Goal: Obtain resource: Download file/media

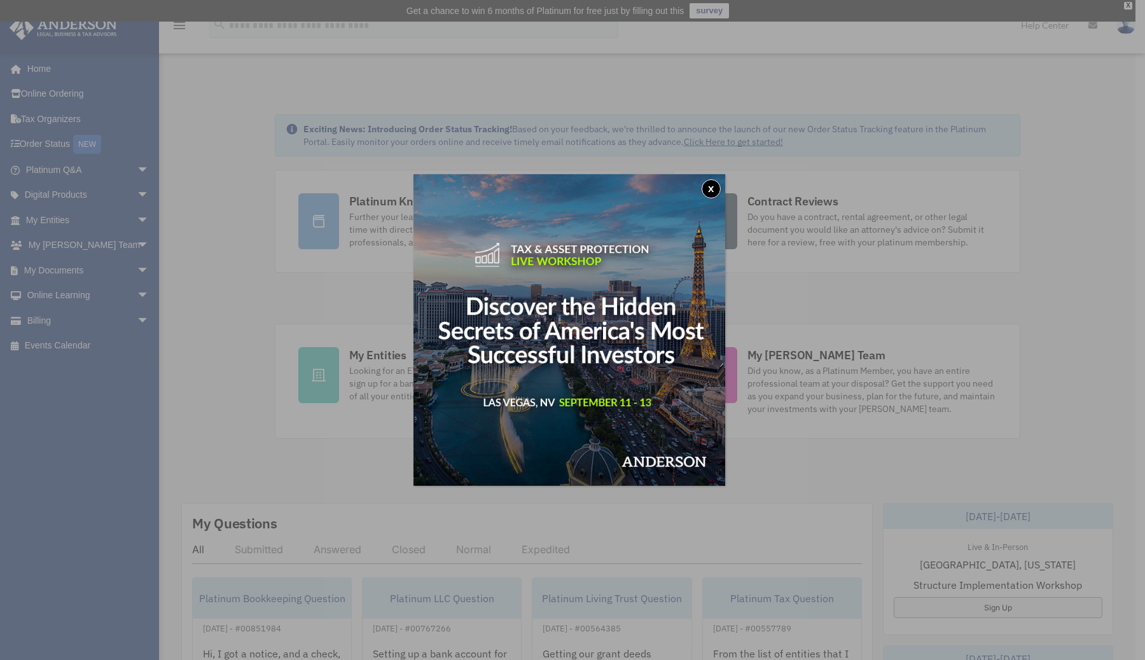
click at [717, 185] on button "x" at bounding box center [710, 188] width 19 height 19
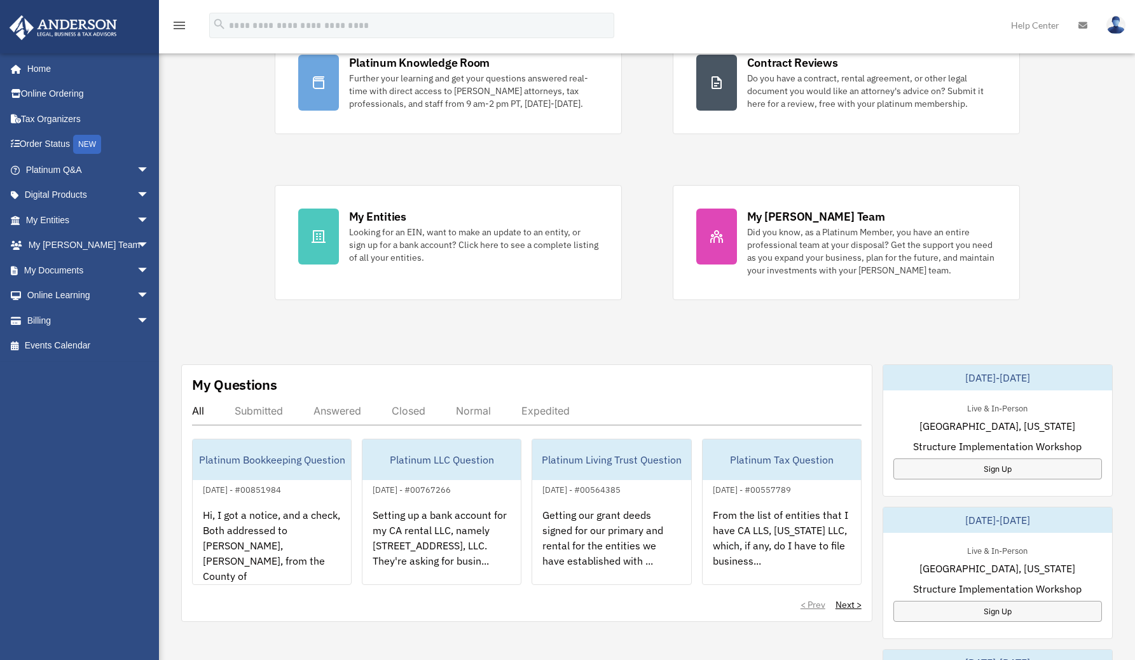
scroll to position [12, 0]
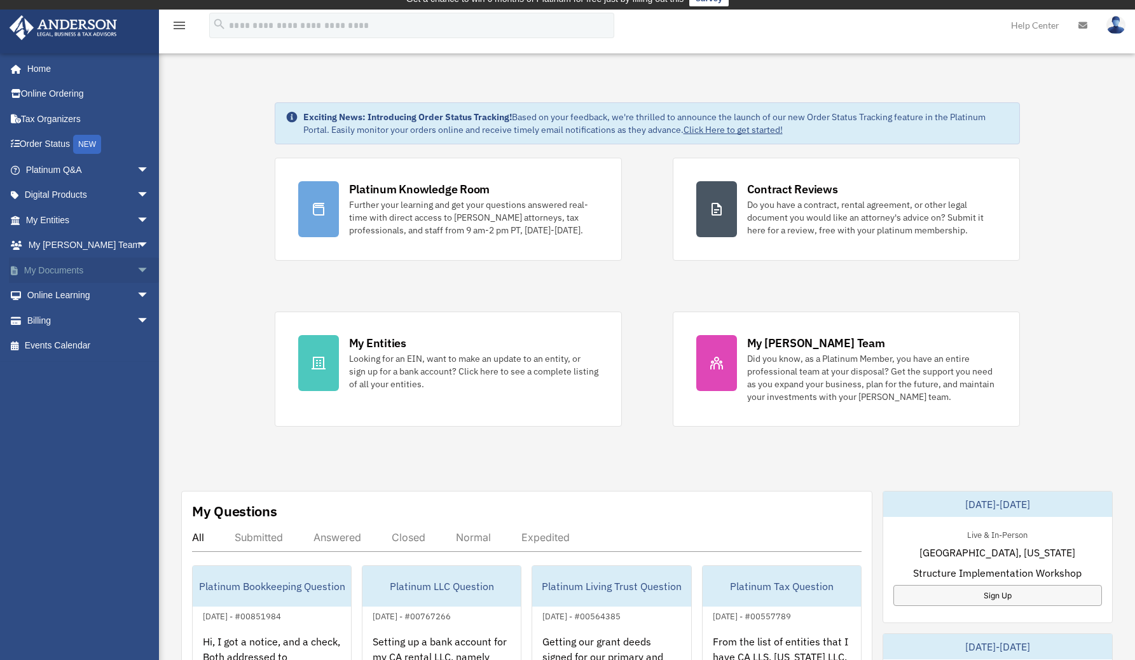
click at [142, 271] on span "arrow_drop_down" at bounding box center [149, 271] width 25 height 26
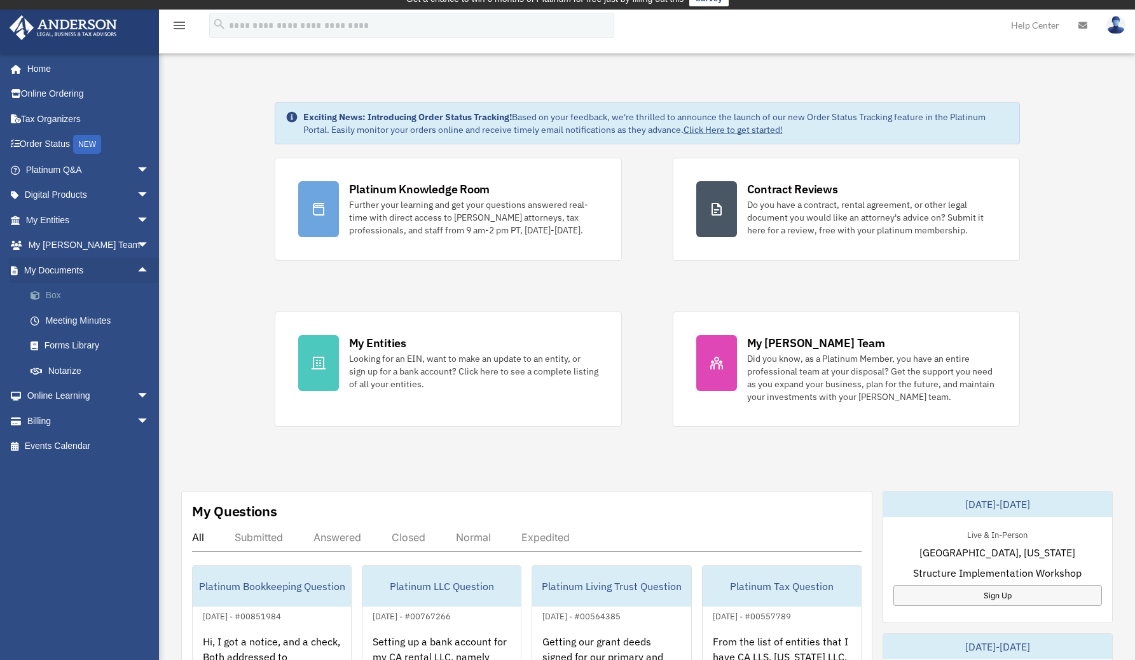
click at [64, 298] on link "Box" at bounding box center [93, 295] width 151 height 25
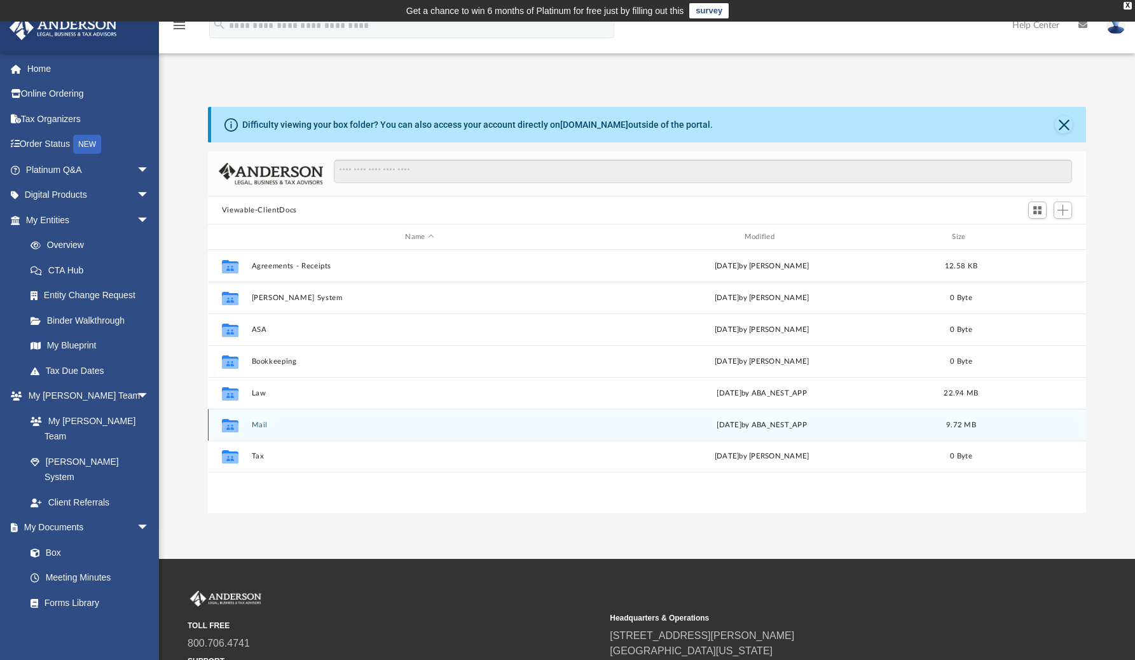
click at [255, 422] on button "Mail" at bounding box center [419, 425] width 336 height 8
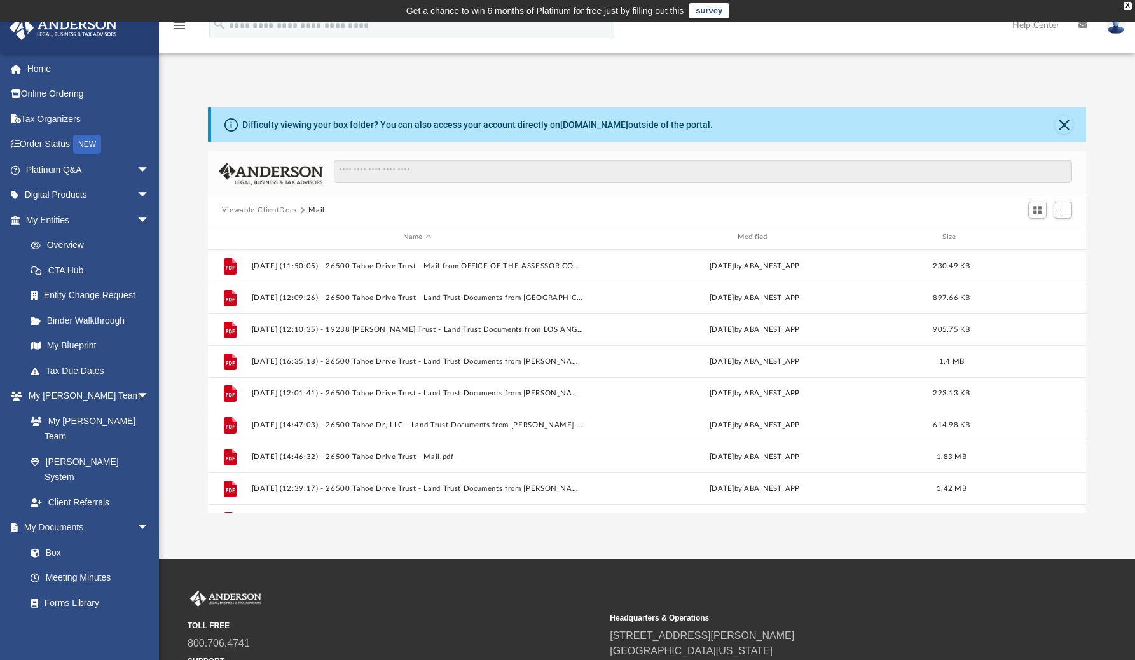
scroll to position [86, 0]
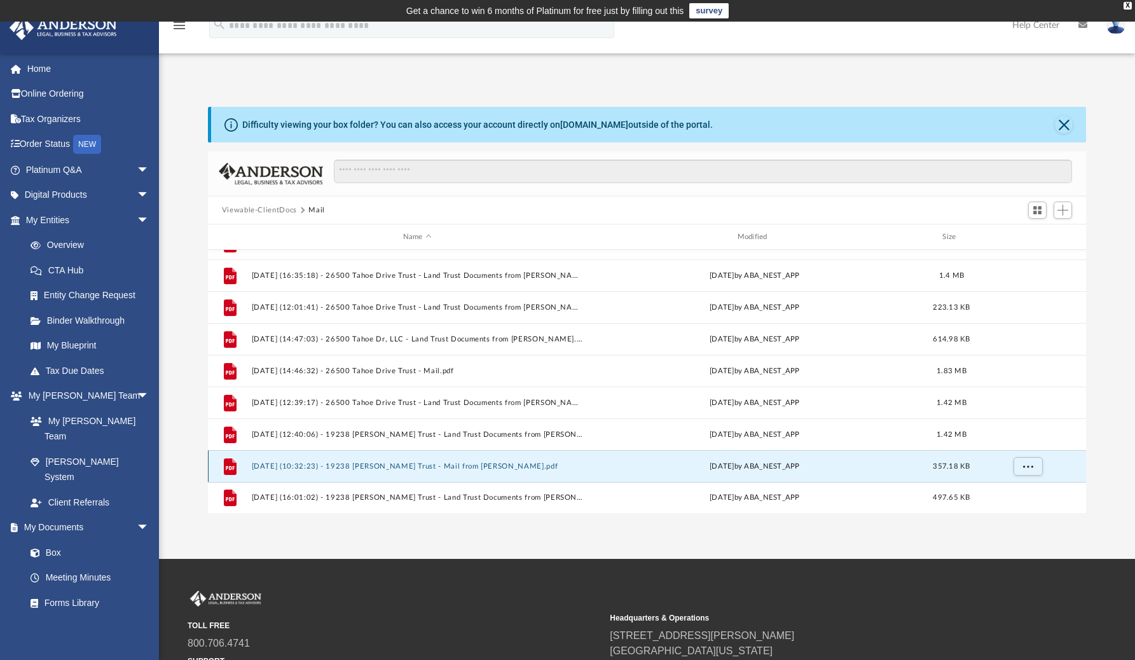
click at [387, 465] on button "2025.07.18 (10:32:23) - 19238 Graham Ln Trust - Mail from Robertson's.pdf" at bounding box center [417, 466] width 332 height 8
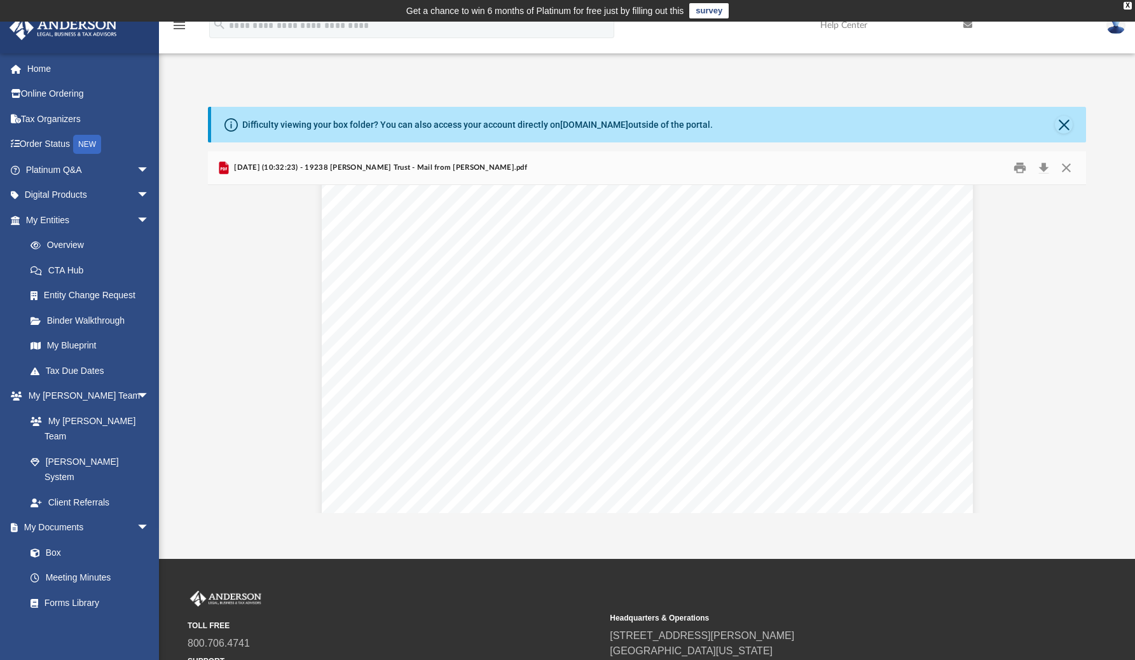
scroll to position [0, 0]
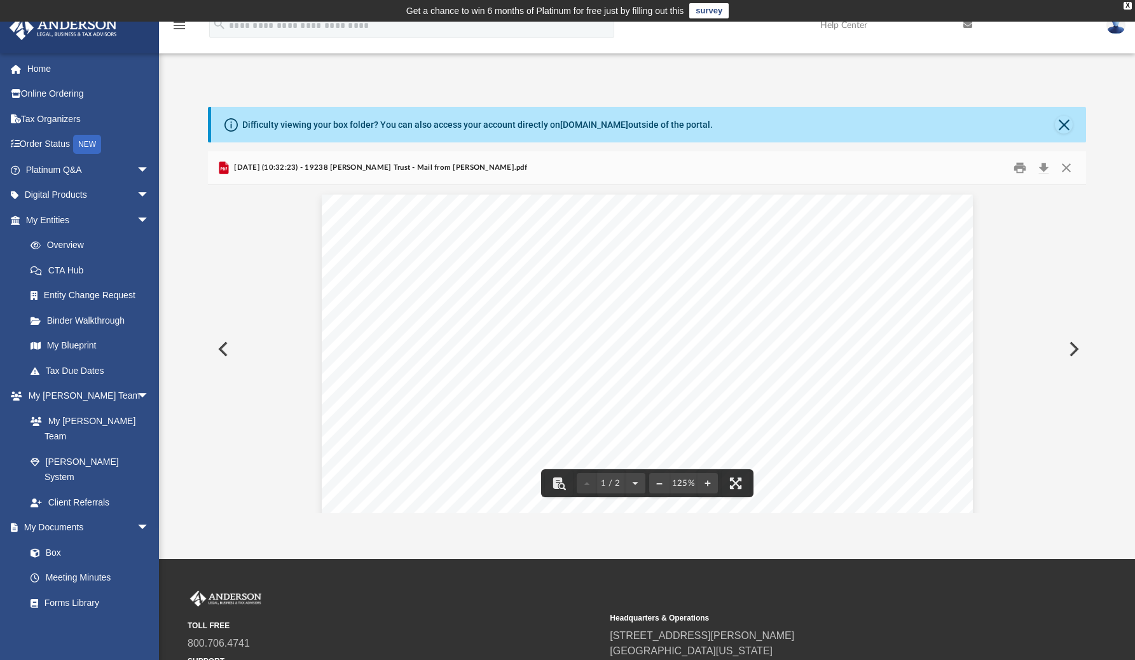
click at [229, 345] on button "Preview" at bounding box center [222, 349] width 28 height 36
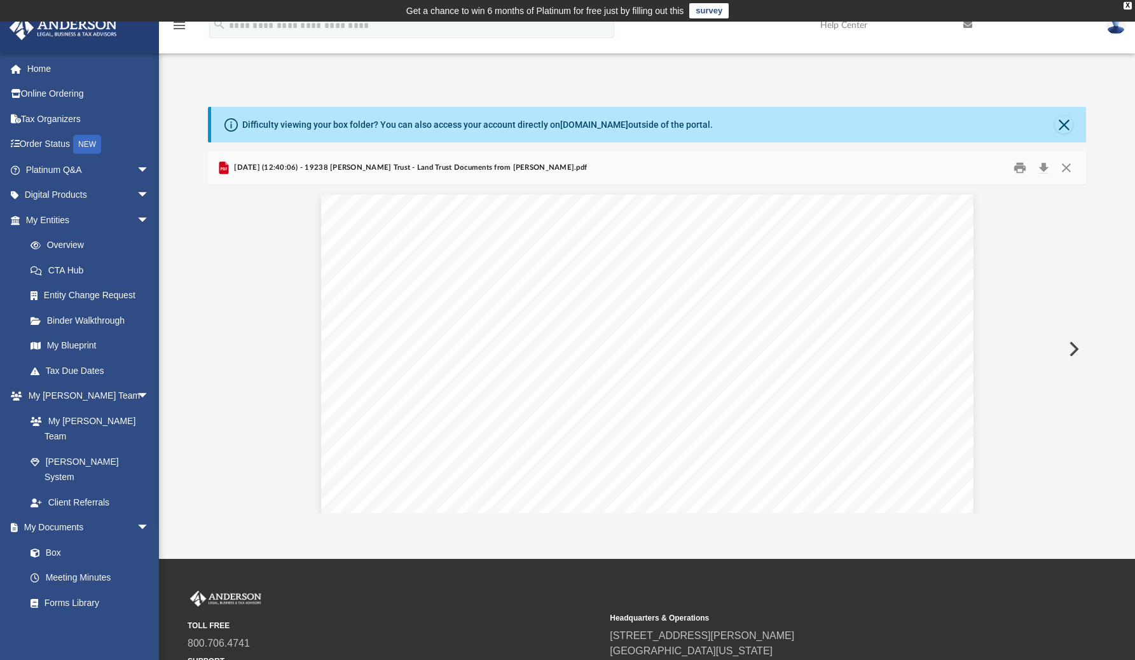
click at [1073, 351] on button "Preview" at bounding box center [1073, 349] width 28 height 36
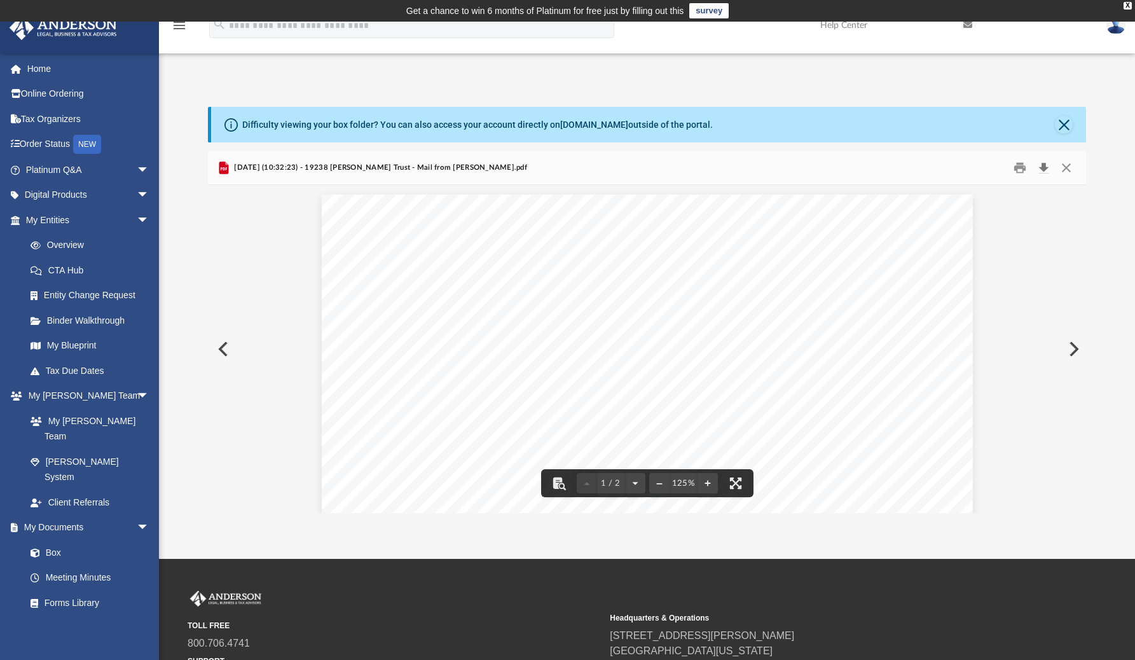
click at [1046, 165] on button "Download" at bounding box center [1043, 168] width 23 height 20
click at [1075, 349] on button "Preview" at bounding box center [1073, 349] width 28 height 36
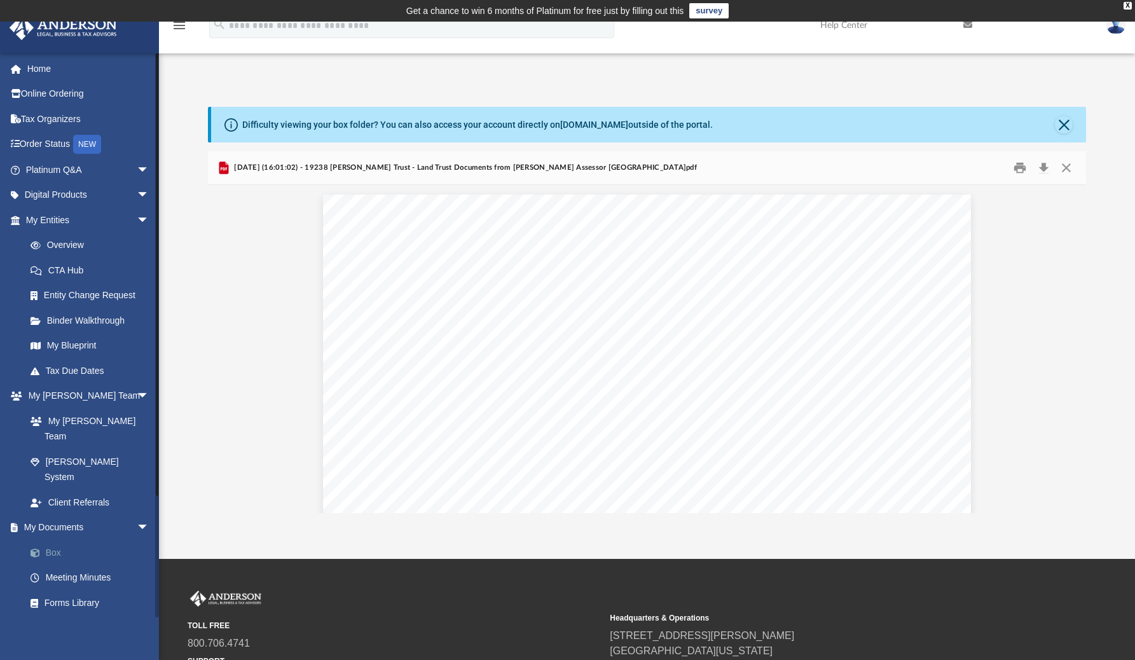
click at [74, 540] on link "Box" at bounding box center [93, 552] width 151 height 25
click at [39, 67] on link "Home" at bounding box center [89, 68] width 160 height 25
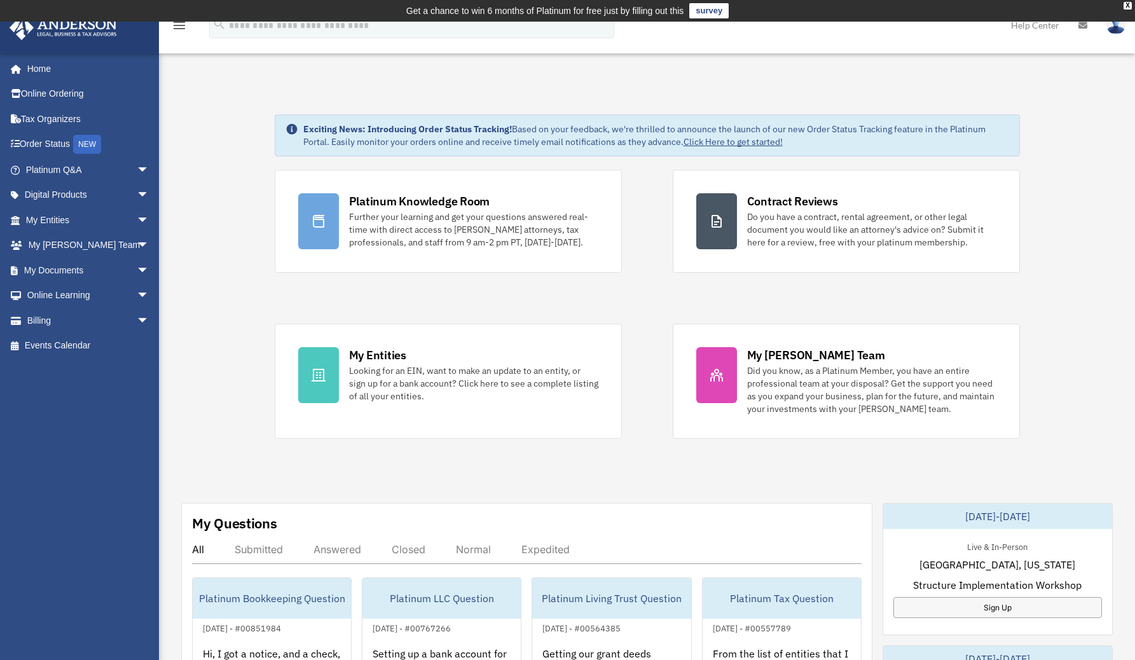
click at [232, 198] on div "Exciting News: Introducing Order Status Tracking! Based on your feedback, we're…" at bounding box center [646, 668] width 995 height 1170
click at [137, 170] on span "arrow_drop_down" at bounding box center [149, 170] width 25 height 26
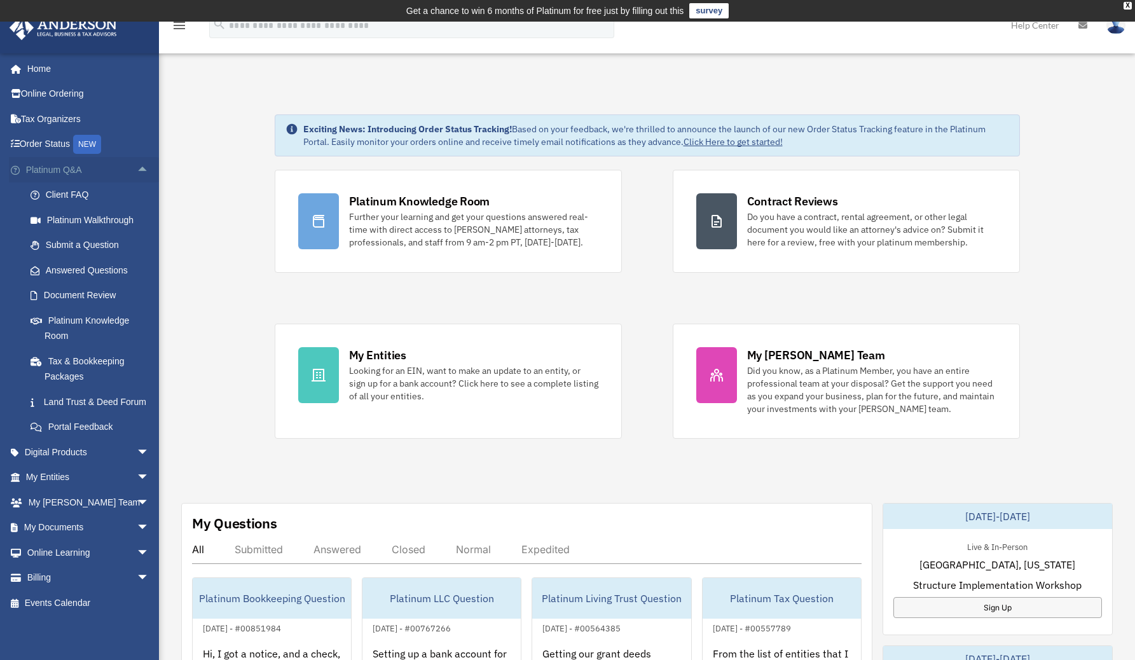
click at [137, 170] on span "arrow_drop_up" at bounding box center [149, 170] width 25 height 26
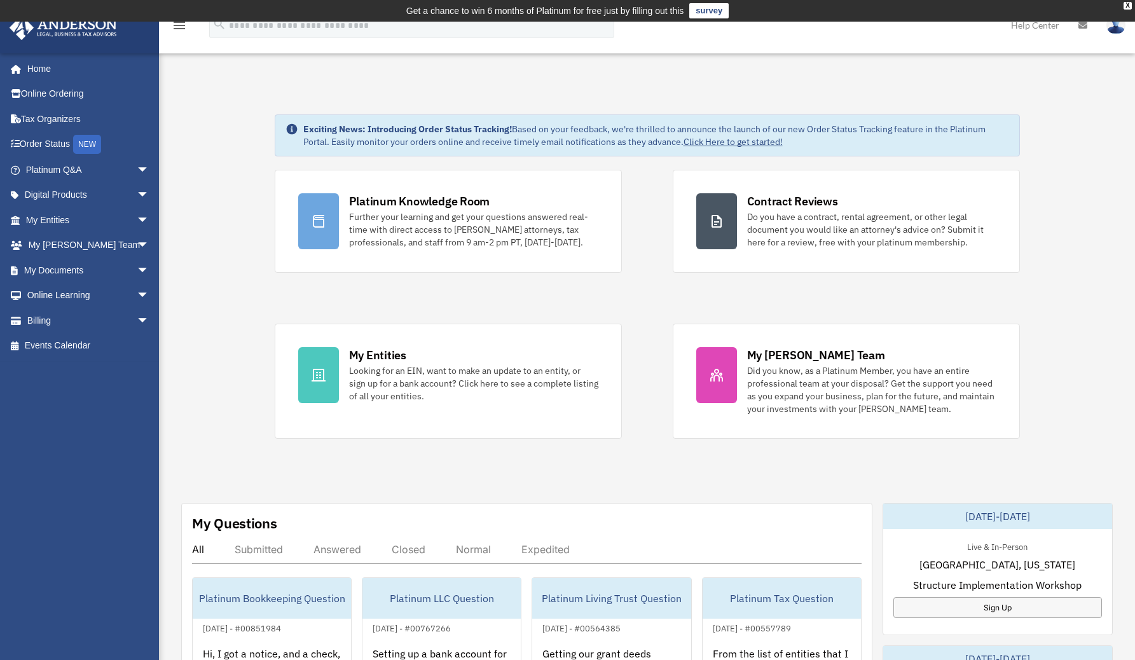
click at [195, 157] on div "Exciting News: Introducing Order Status Tracking! Based on your feedback, we're…" at bounding box center [646, 668] width 995 height 1170
click at [139, 198] on span "arrow_drop_down" at bounding box center [149, 195] width 25 height 26
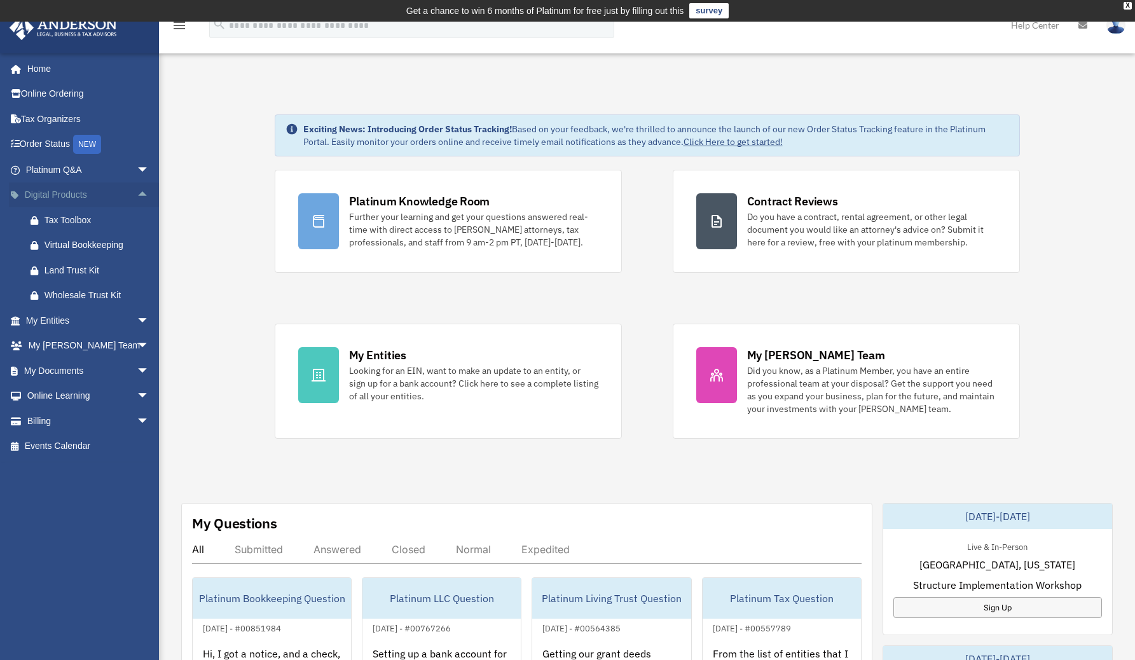
click at [139, 198] on span "arrow_drop_up" at bounding box center [149, 195] width 25 height 26
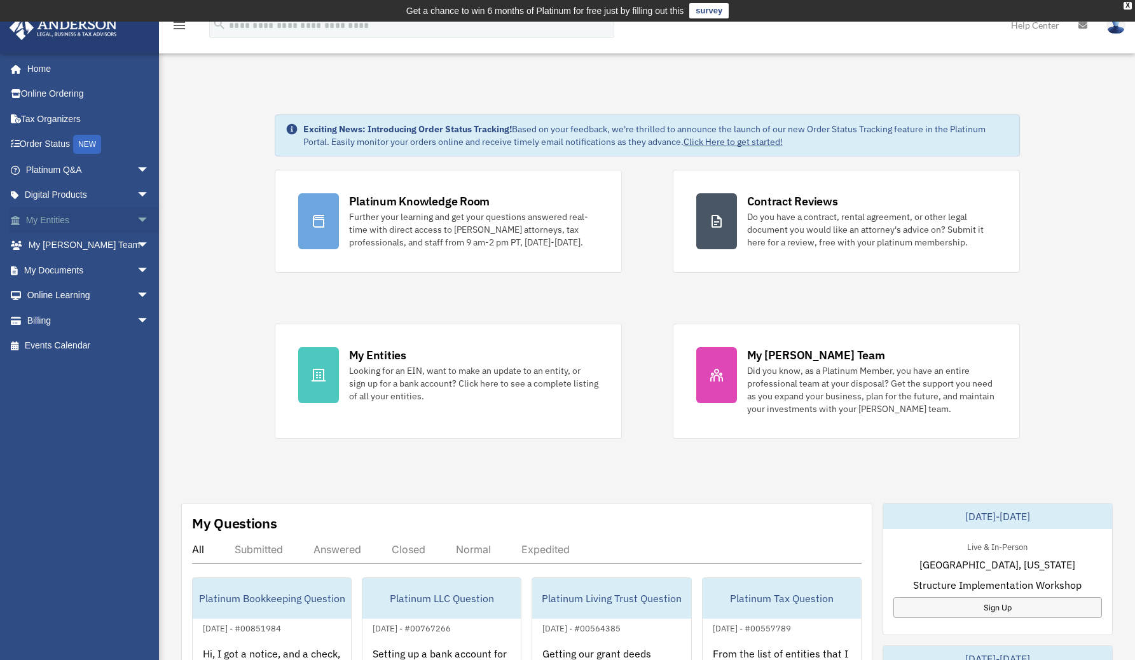
click at [137, 224] on span "arrow_drop_down" at bounding box center [149, 220] width 25 height 26
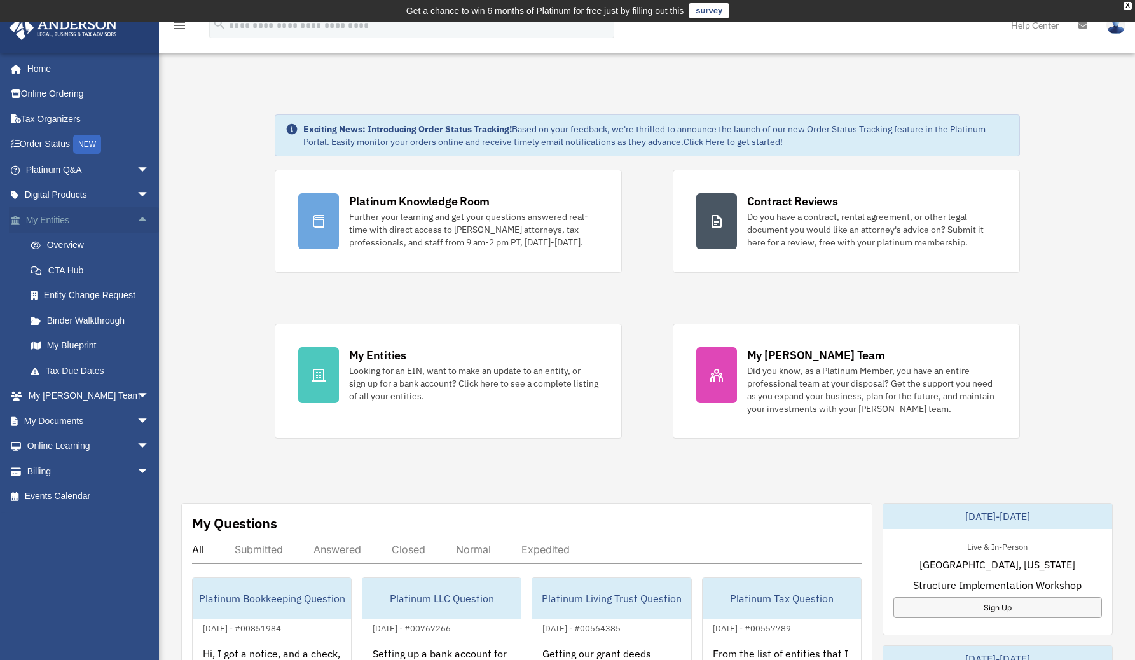
click at [137, 224] on span "arrow_drop_up" at bounding box center [149, 220] width 25 height 26
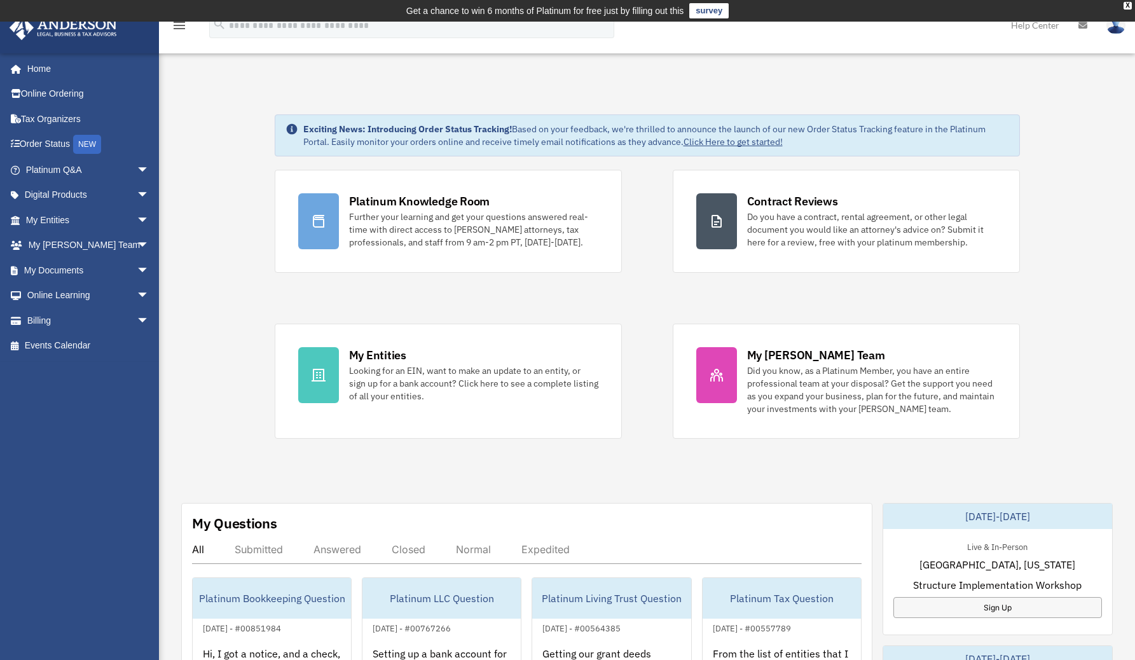
click at [176, 224] on div "Exciting News: Introducing Order Status Tracking! Based on your feedback, we're…" at bounding box center [646, 668] width 995 height 1170
